Goal: Task Accomplishment & Management: Manage account settings

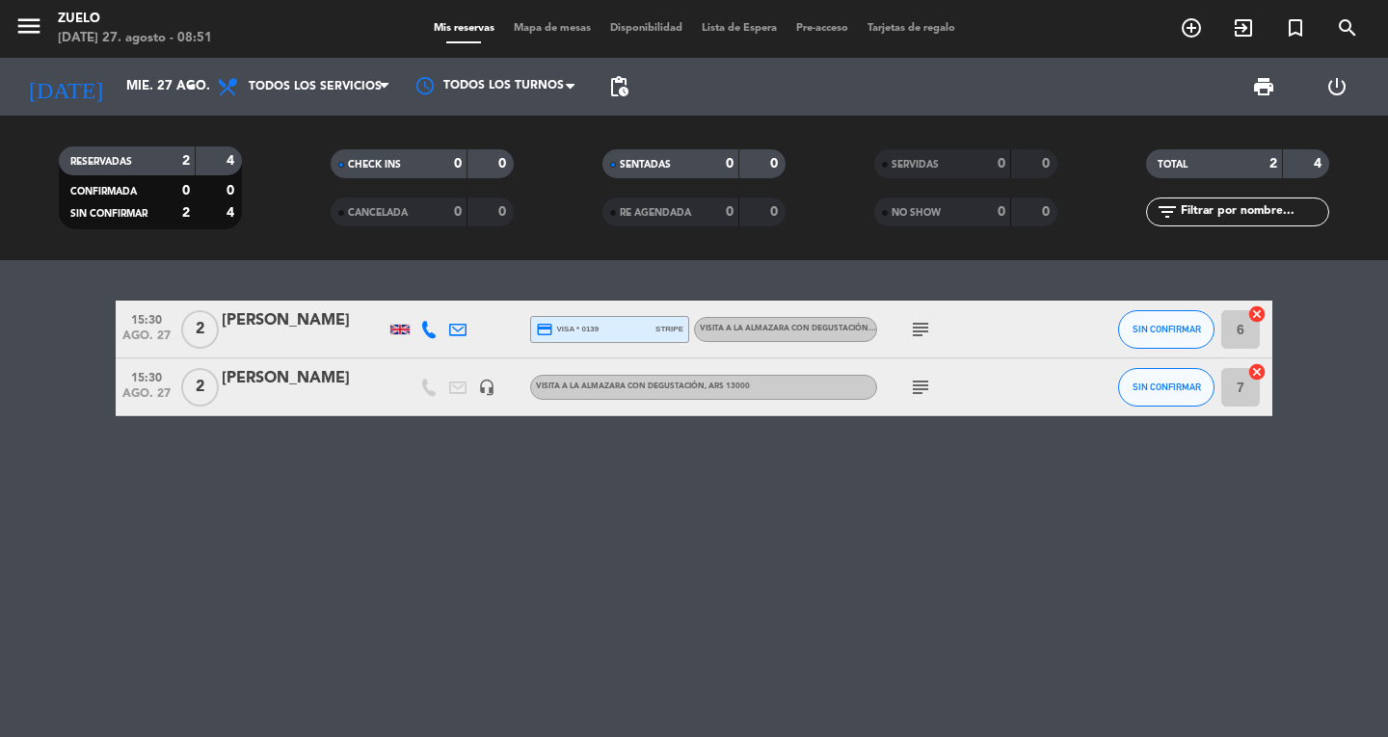
click at [8, 26] on div "menu Zuelo [DATE] 27. agosto - 08:51" at bounding box center [173, 29] width 347 height 45
drag, startPoint x: 22, startPoint y: 18, endPoint x: 34, endPoint y: 19, distance: 11.6
click at [25, 18] on icon "menu" at bounding box center [28, 26] width 29 height 29
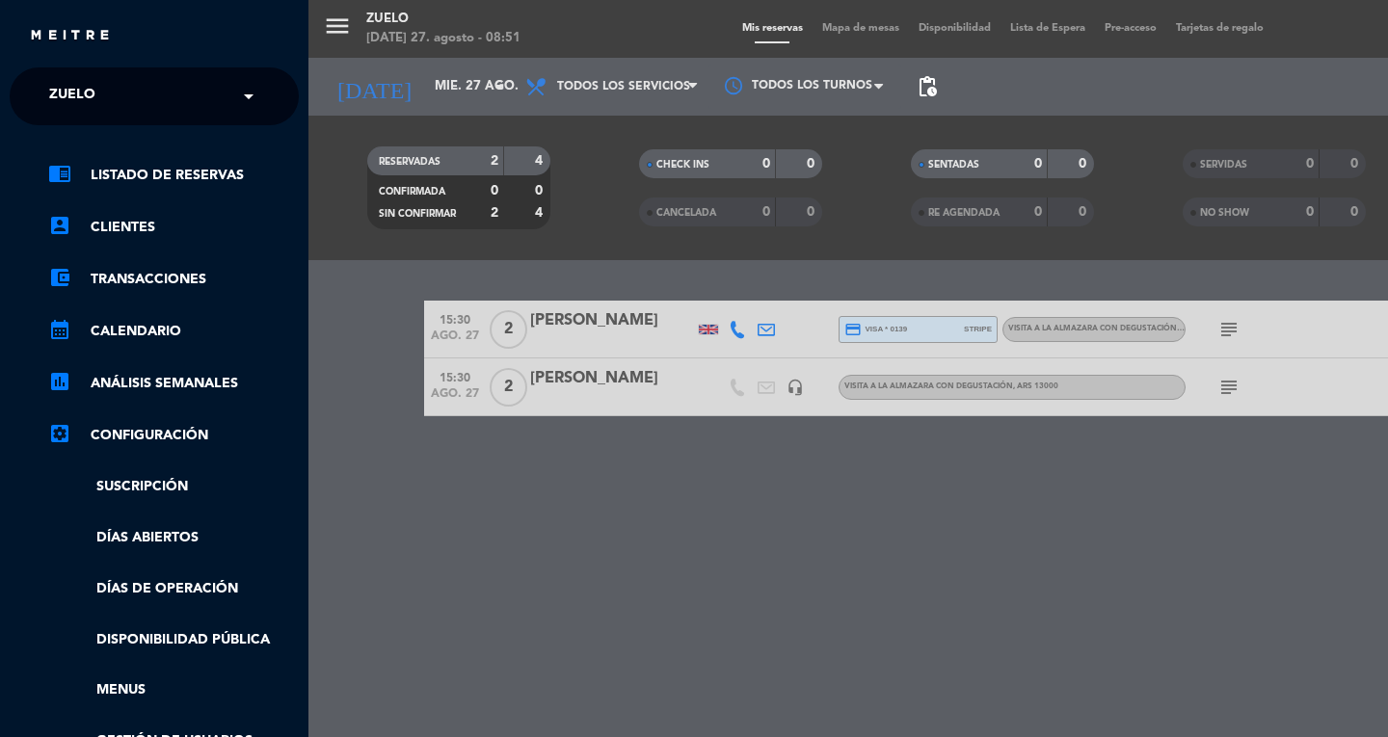
click at [113, 90] on div "× Zuelo" at bounding box center [82, 96] width 83 height 40
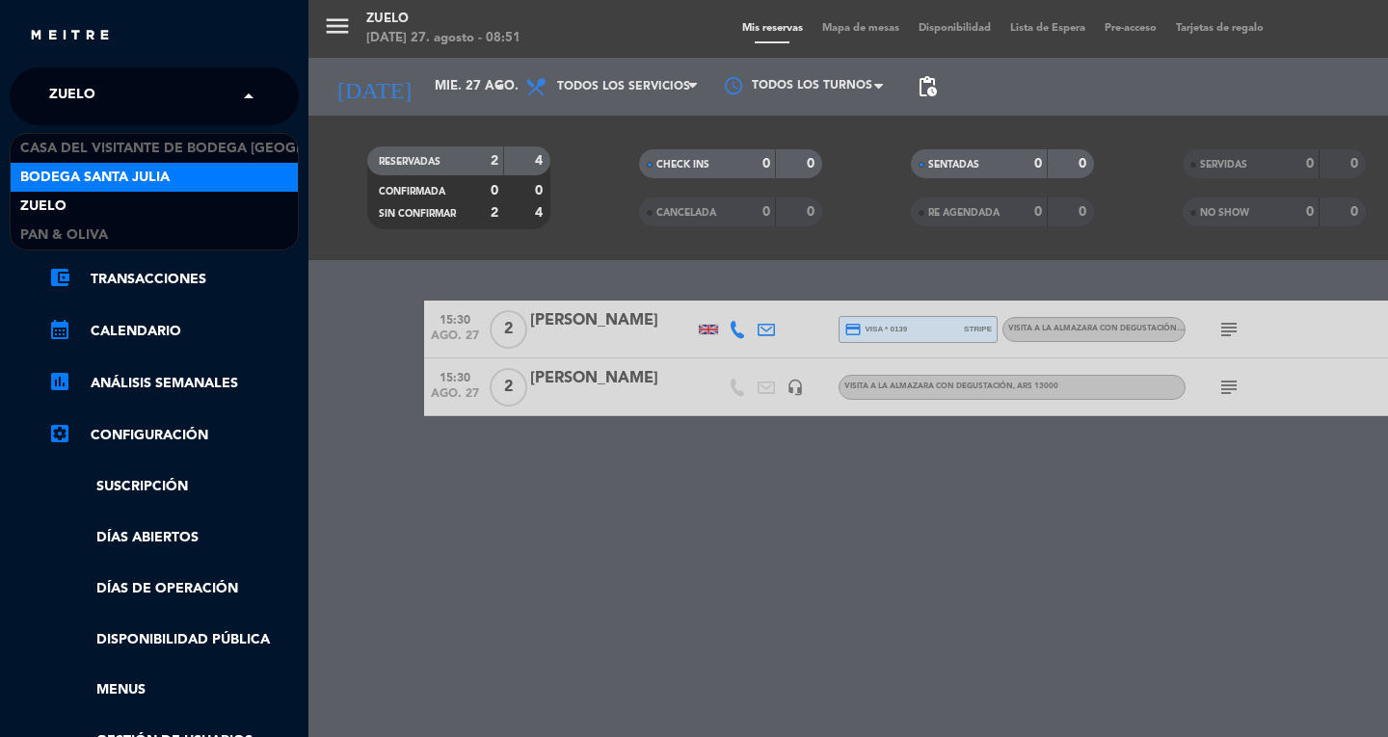
click at [162, 167] on span "Bodega Santa Julia" at bounding box center [94, 178] width 149 height 22
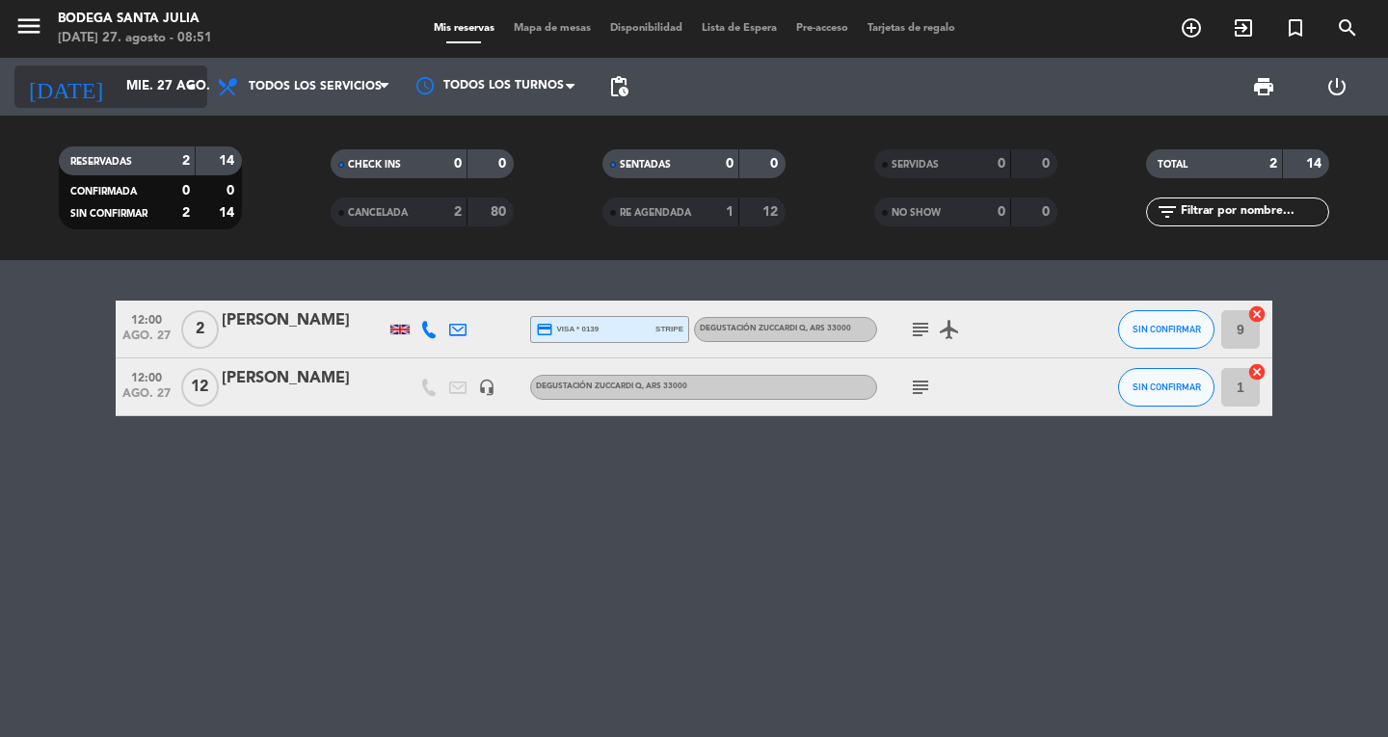
click at [28, 93] on icon "[DATE]" at bounding box center [65, 87] width 102 height 42
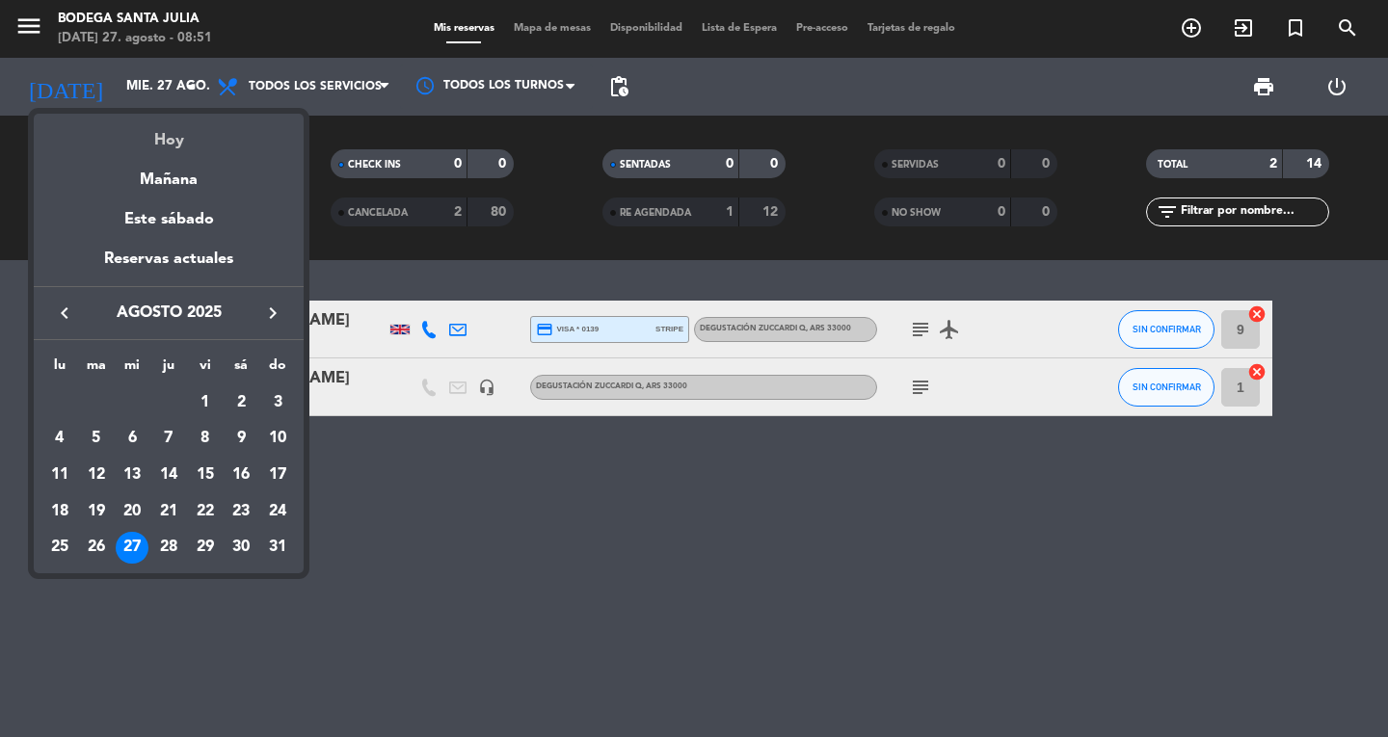
click at [76, 144] on div "Hoy" at bounding box center [169, 134] width 270 height 40
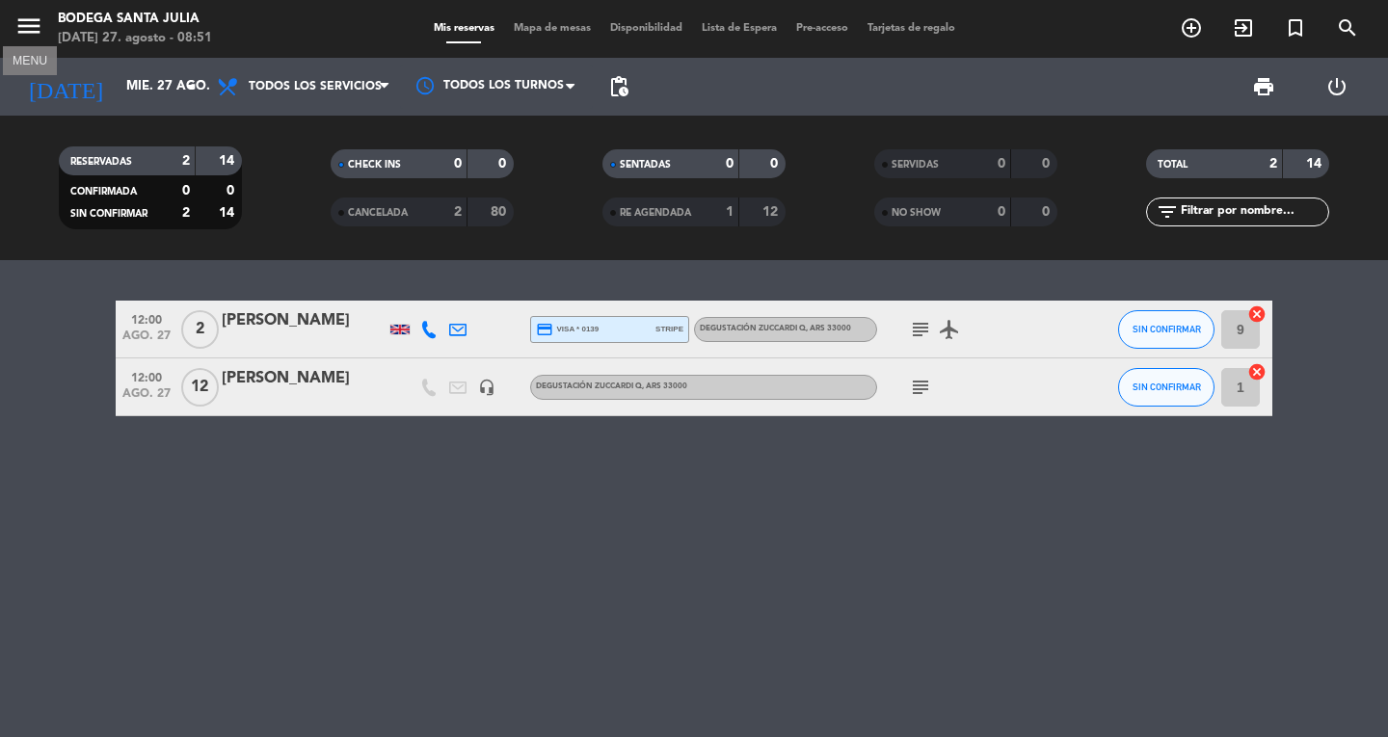
click at [34, 34] on icon "menu" at bounding box center [28, 26] width 29 height 29
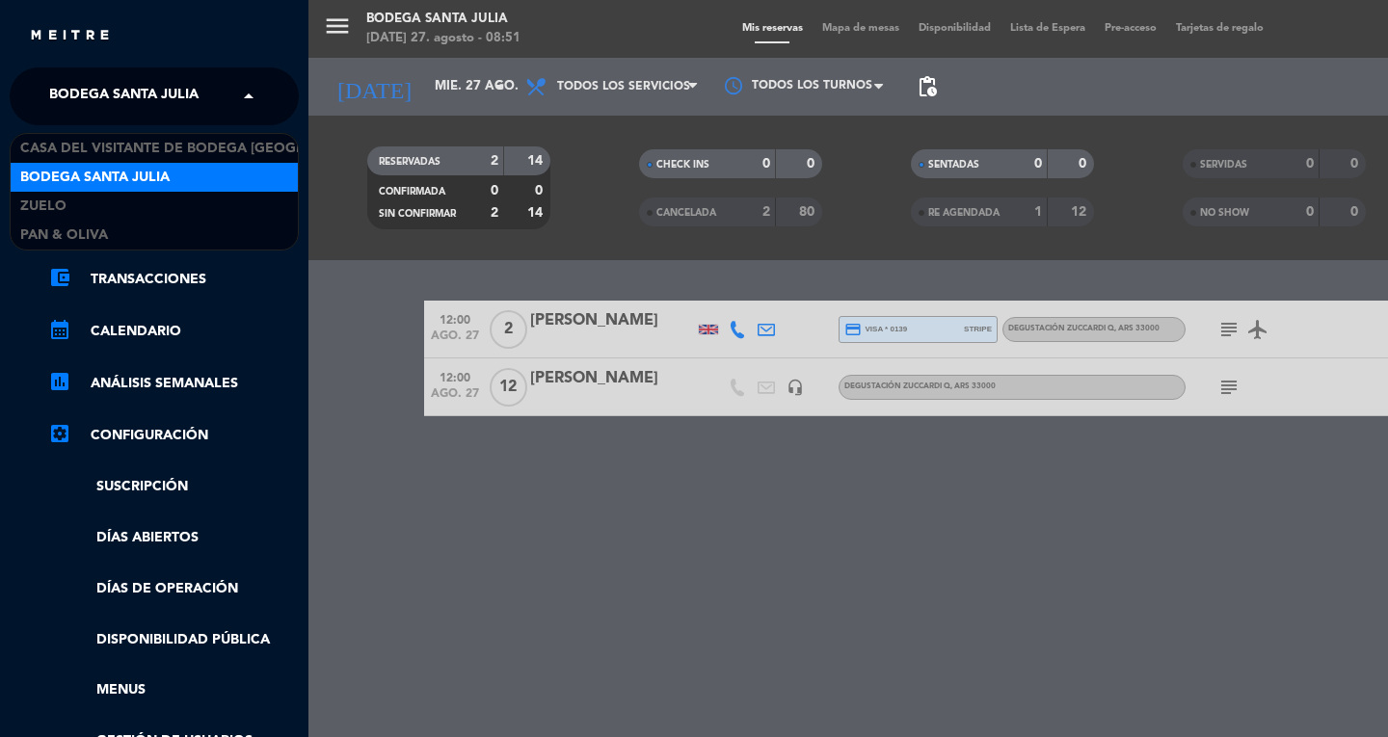
click at [88, 90] on span "Bodega Santa Julia" at bounding box center [123, 96] width 149 height 40
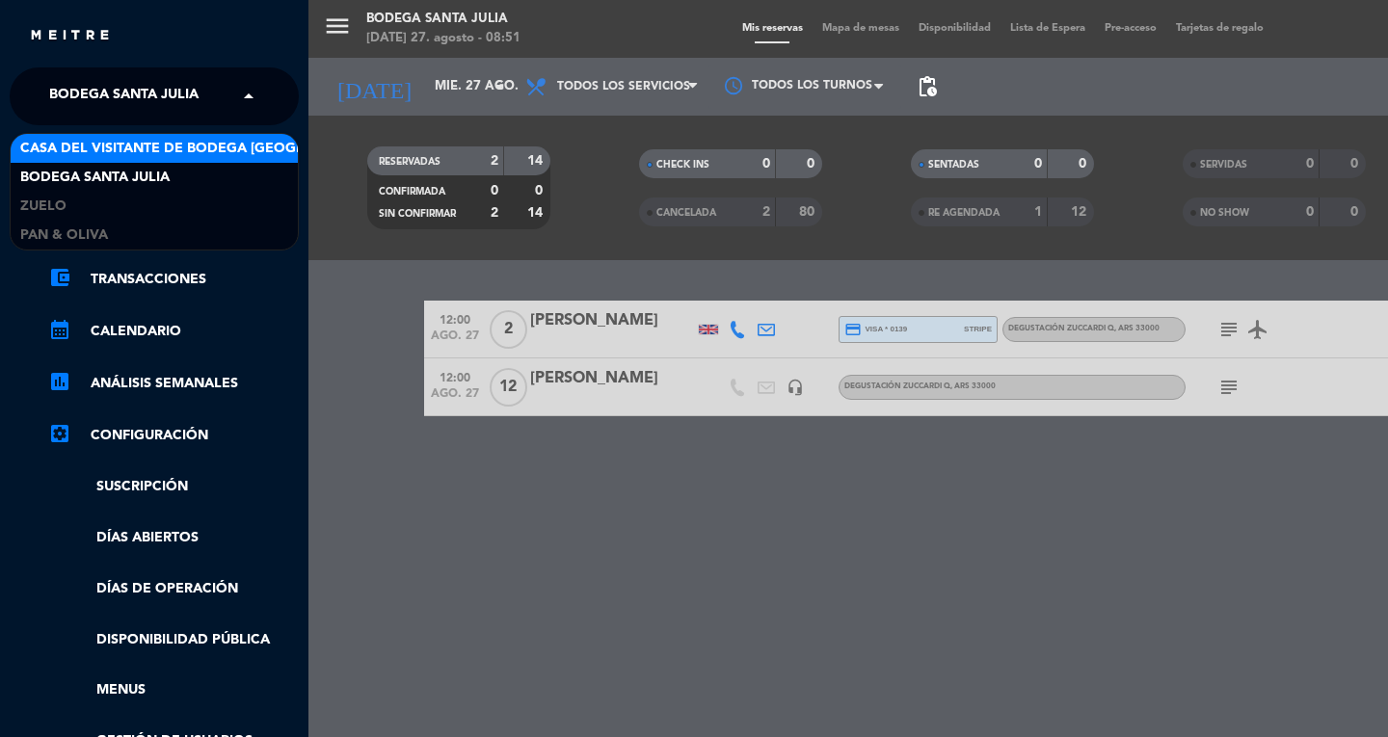
click at [99, 138] on span "Casa del Visitante de Bodega [GEOGRAPHIC_DATA][PERSON_NAME]" at bounding box center [262, 149] width 485 height 22
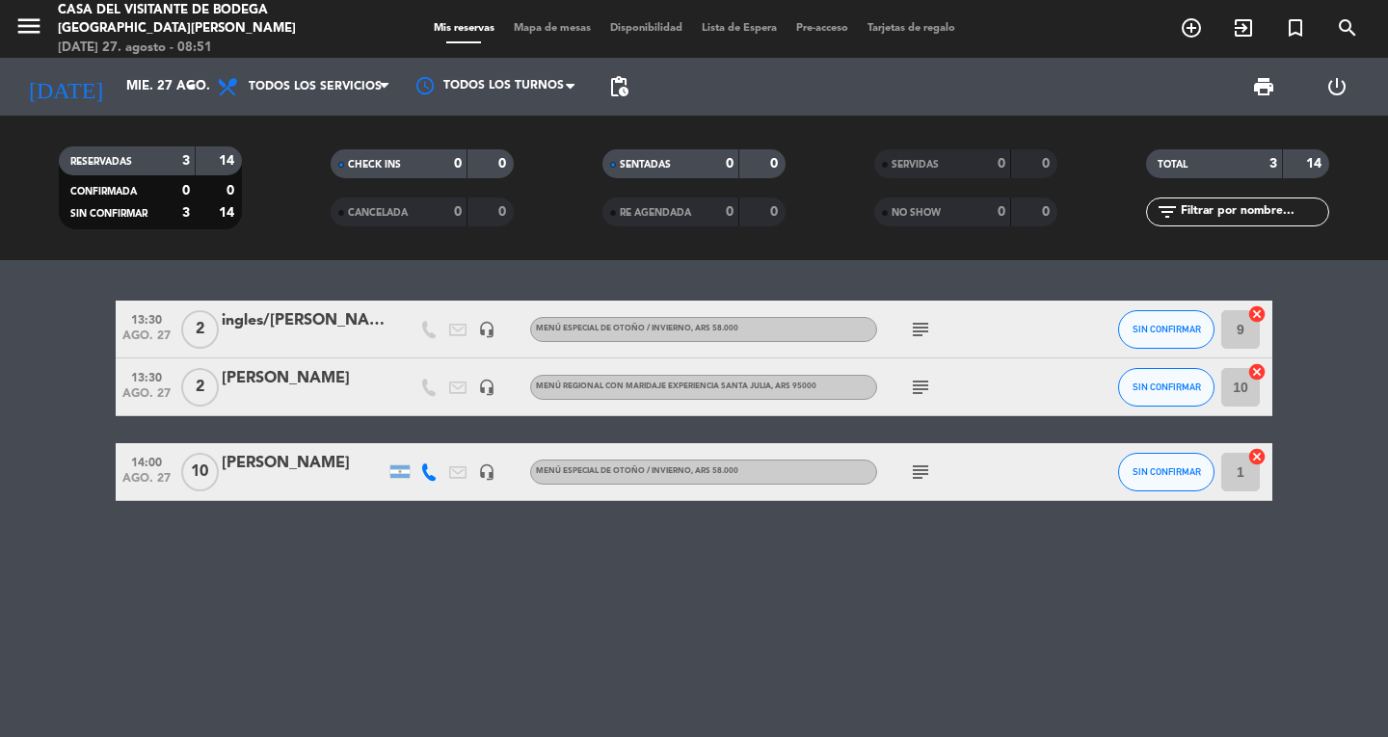
click at [12, 24] on div "menu Casa del Visitante de Bodega [GEOGRAPHIC_DATA][PERSON_NAME] [DATE] 27. ago…" at bounding box center [173, 29] width 347 height 57
click at [34, 37] on icon "menu" at bounding box center [28, 26] width 29 height 29
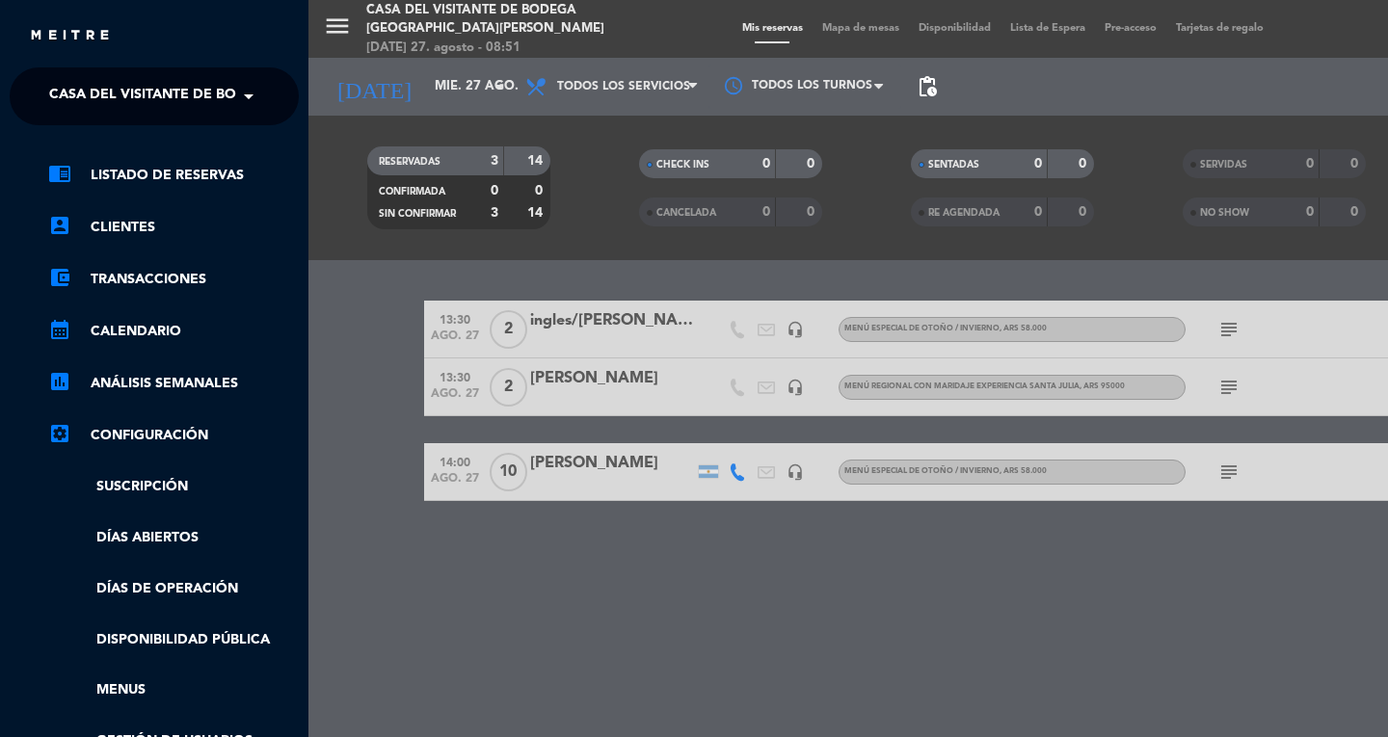
click at [76, 103] on span "Casa del Visitante de Bodega [GEOGRAPHIC_DATA][PERSON_NAME]" at bounding box center [291, 96] width 485 height 40
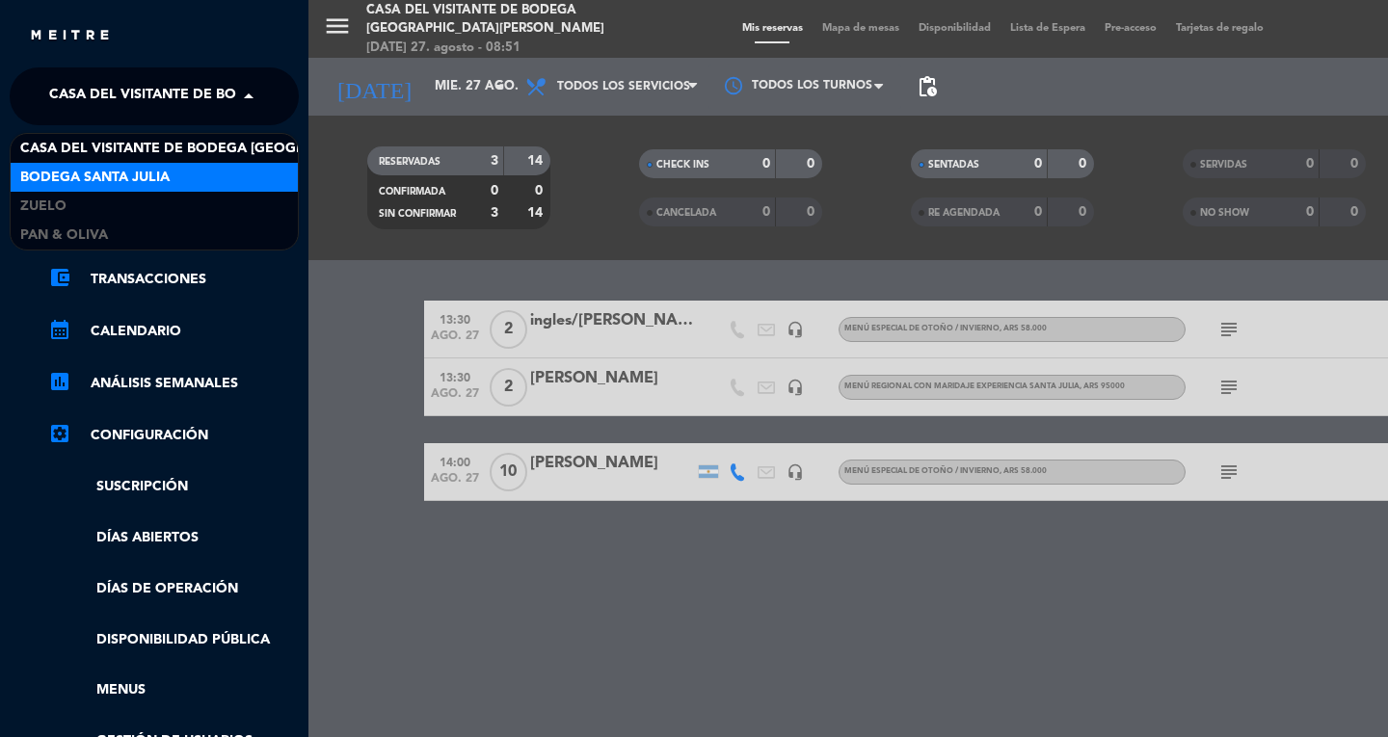
click at [108, 183] on span "Bodega Santa Julia" at bounding box center [94, 178] width 149 height 22
